Goal: Transaction & Acquisition: Purchase product/service

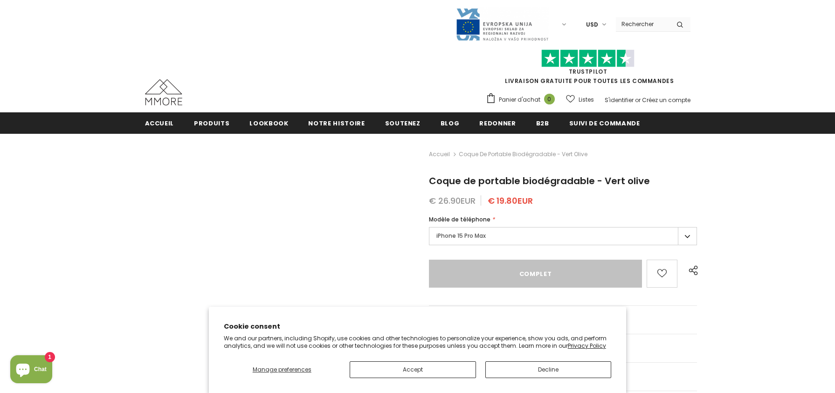
type input "Sold Out"
